Goal: Task Accomplishment & Management: Manage account settings

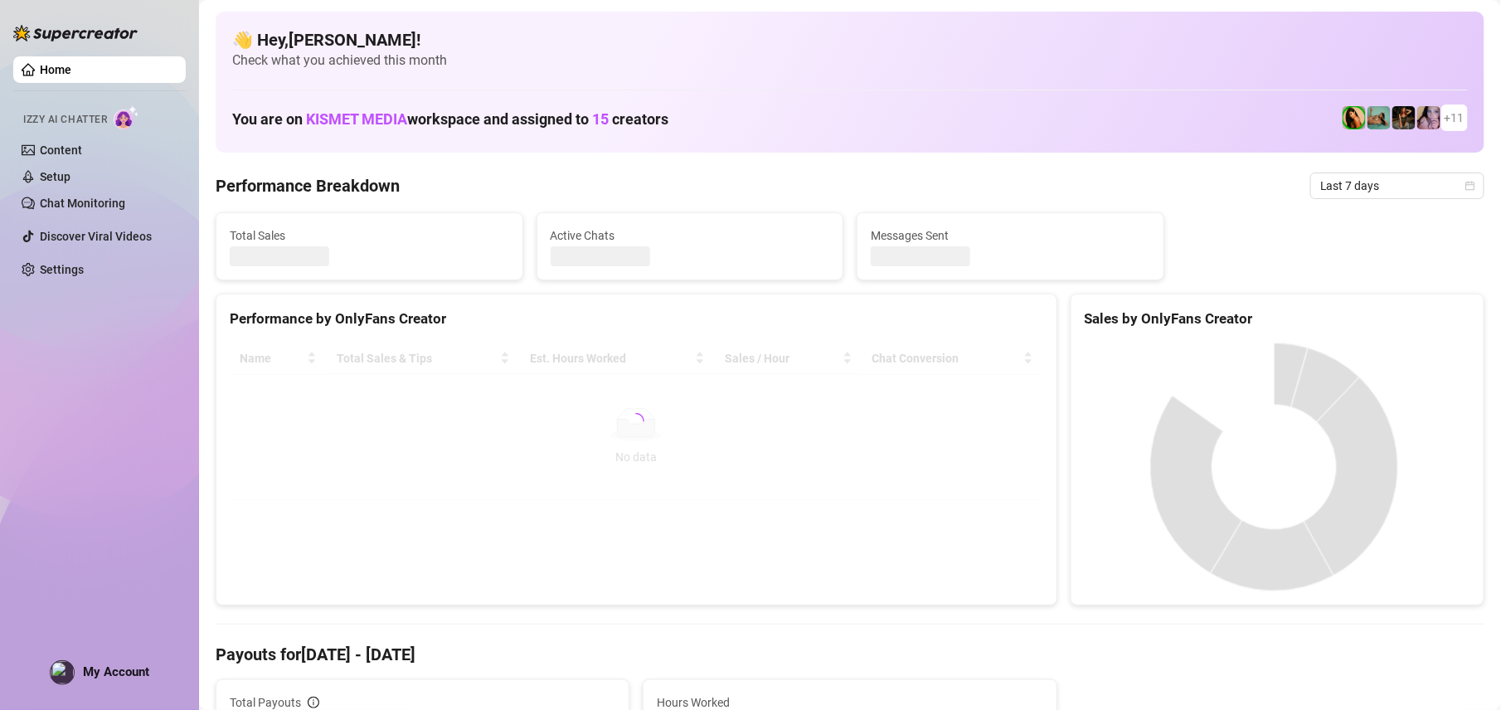
click at [48, 661] on div "Home Izzy AI Chatter Content Setup Chat Monitoring Discover Viral Videos Settin…" at bounding box center [99, 347] width 173 height 695
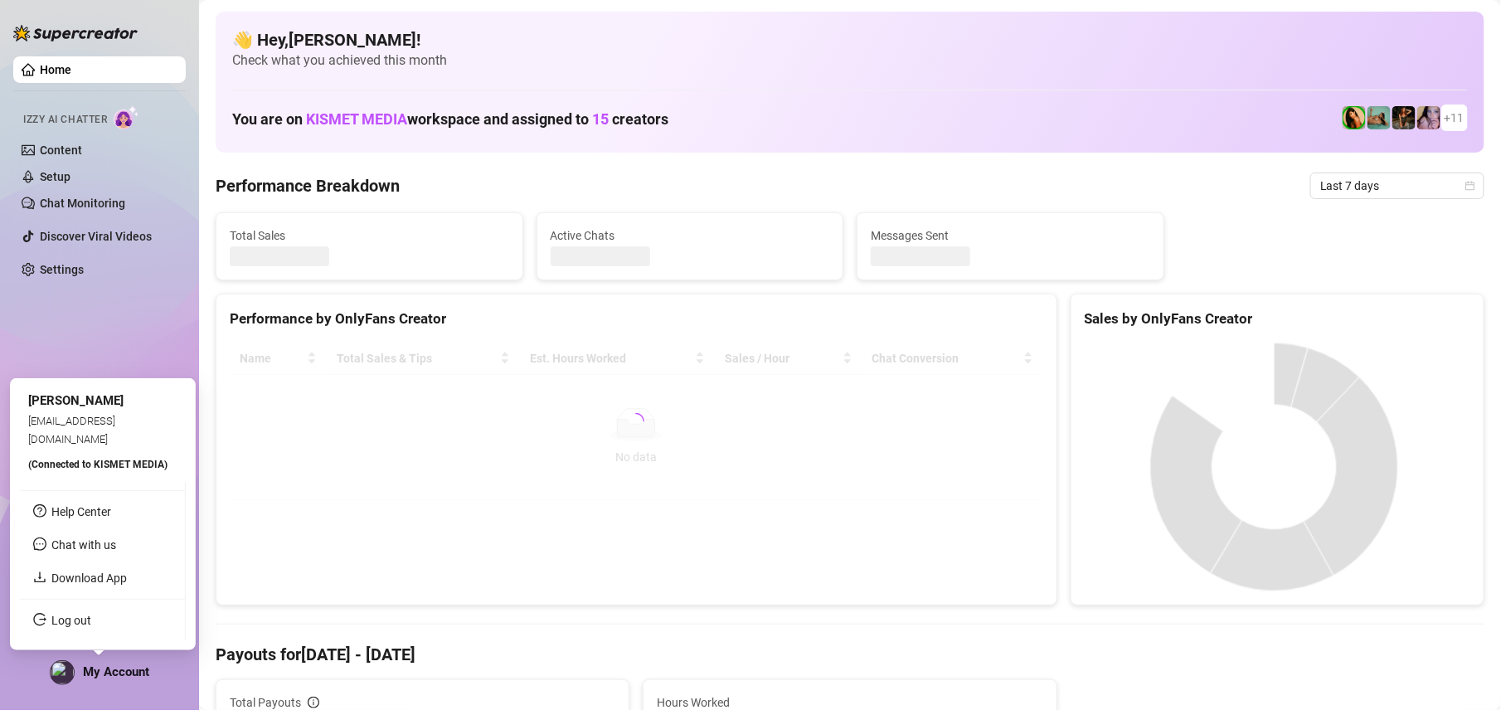
click at [64, 669] on img at bounding box center [62, 672] width 23 height 23
click at [91, 625] on link "Log out" at bounding box center [71, 620] width 40 height 13
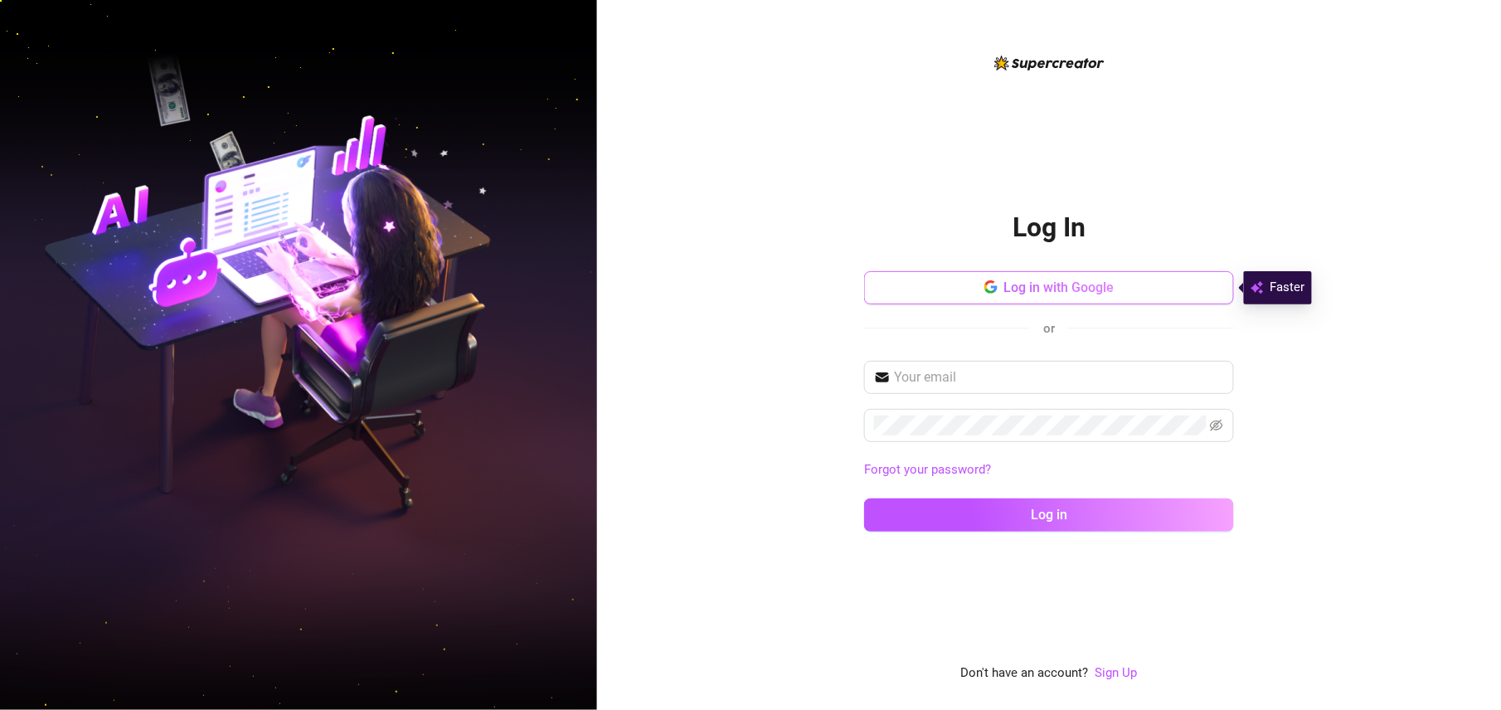
click at [1068, 292] on span "Log in with Google" at bounding box center [1060, 288] width 110 height 16
click at [1093, 274] on button "Log in with Google" at bounding box center [1049, 287] width 370 height 33
click at [1185, 280] on button "Log in with Google" at bounding box center [1049, 287] width 370 height 33
click at [1258, 287] on img at bounding box center [1257, 288] width 13 height 20
click at [1191, 285] on button "Log in with Google" at bounding box center [1049, 287] width 370 height 33
